Goal: Transaction & Acquisition: Download file/media

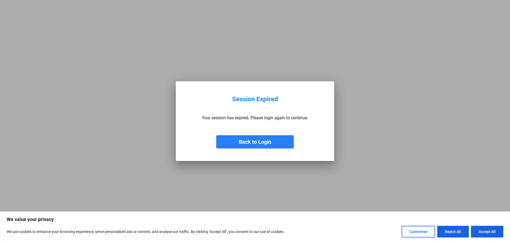
click at [270, 137] on button "Back to Login" at bounding box center [255, 141] width 78 height 13
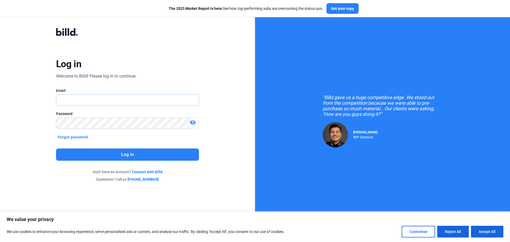
type input "[EMAIL_ADDRESS][DOMAIN_NAME]"
click at [133, 155] on button "Log in" at bounding box center [127, 155] width 143 height 12
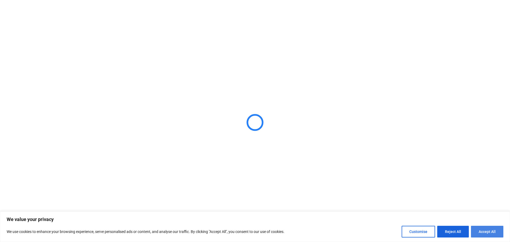
click at [486, 230] on button "Accept All" at bounding box center [487, 232] width 32 height 12
checkbox input "true"
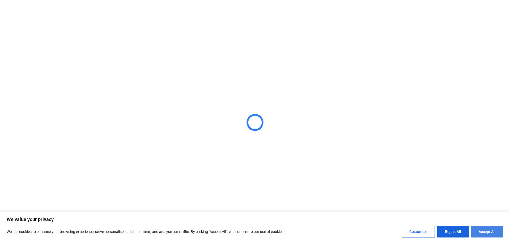
checkbox input "true"
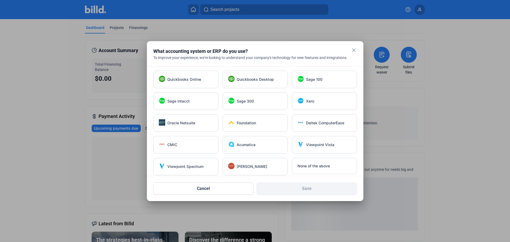
click at [354, 49] on mat-icon "close" at bounding box center [354, 50] width 6 height 6
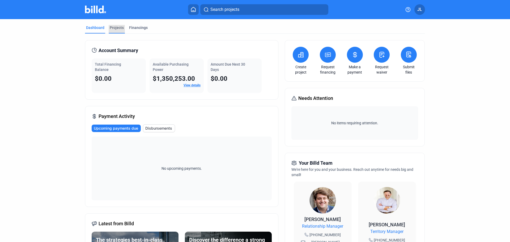
click at [117, 26] on div "Projects" at bounding box center [117, 27] width 14 height 5
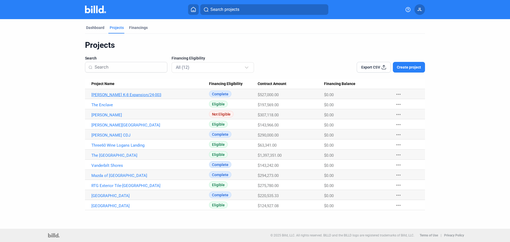
click at [132, 94] on link "[PERSON_NAME] K-8 Expansion/24-003" at bounding box center [150, 94] width 118 height 5
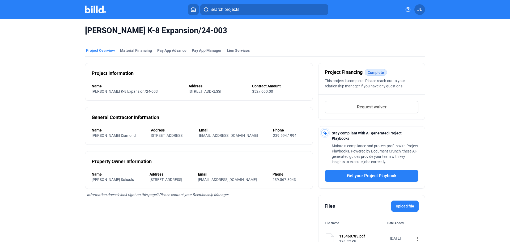
click at [138, 52] on div "Material Financing" at bounding box center [136, 50] width 32 height 5
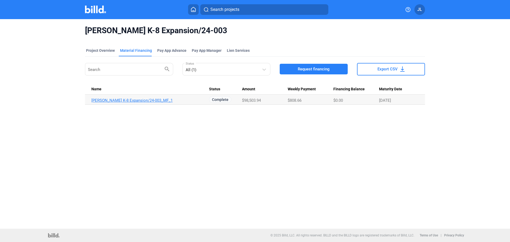
click at [125, 99] on link "[PERSON_NAME] K-8 Expansion/24-003_MF_1" at bounding box center [150, 100] width 118 height 5
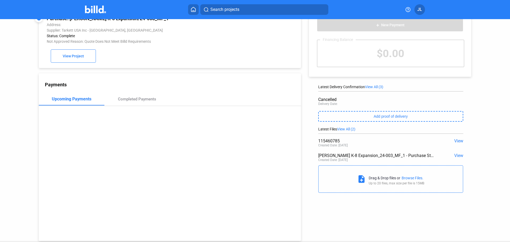
scroll to position [28, 0]
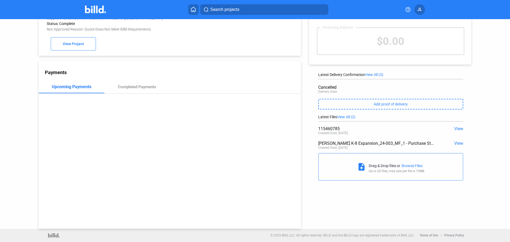
click at [455, 142] on span "View" at bounding box center [458, 143] width 9 height 5
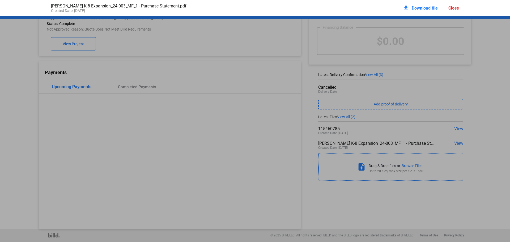
scroll to position [3, 0]
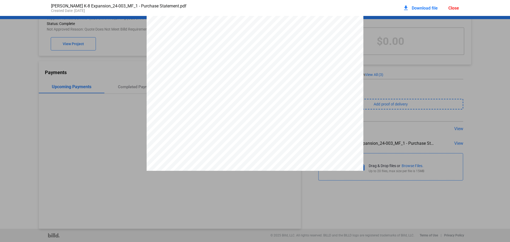
click at [456, 7] on div "Close" at bounding box center [453, 8] width 11 height 5
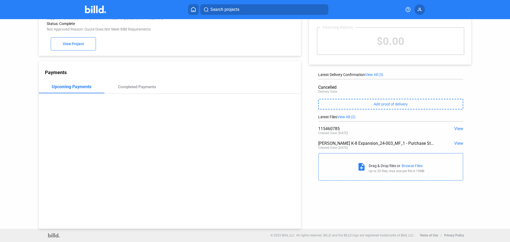
click at [456, 126] on span "View" at bounding box center [458, 128] width 9 height 5
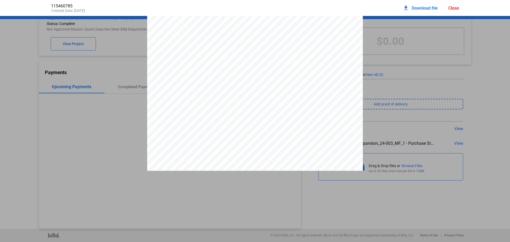
scroll to position [0, 0]
click at [426, 7] on span "Download file" at bounding box center [425, 8] width 26 height 5
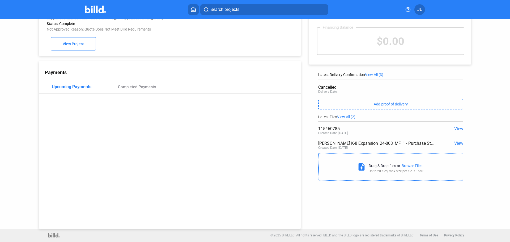
click at [454, 127] on span "View" at bounding box center [458, 128] width 9 height 5
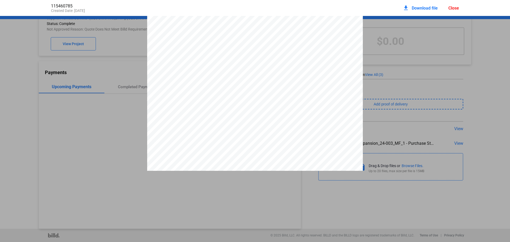
scroll to position [130, 0]
click at [454, 7] on div "Close" at bounding box center [453, 8] width 11 height 5
